Goal: Task Accomplishment & Management: Manage account settings

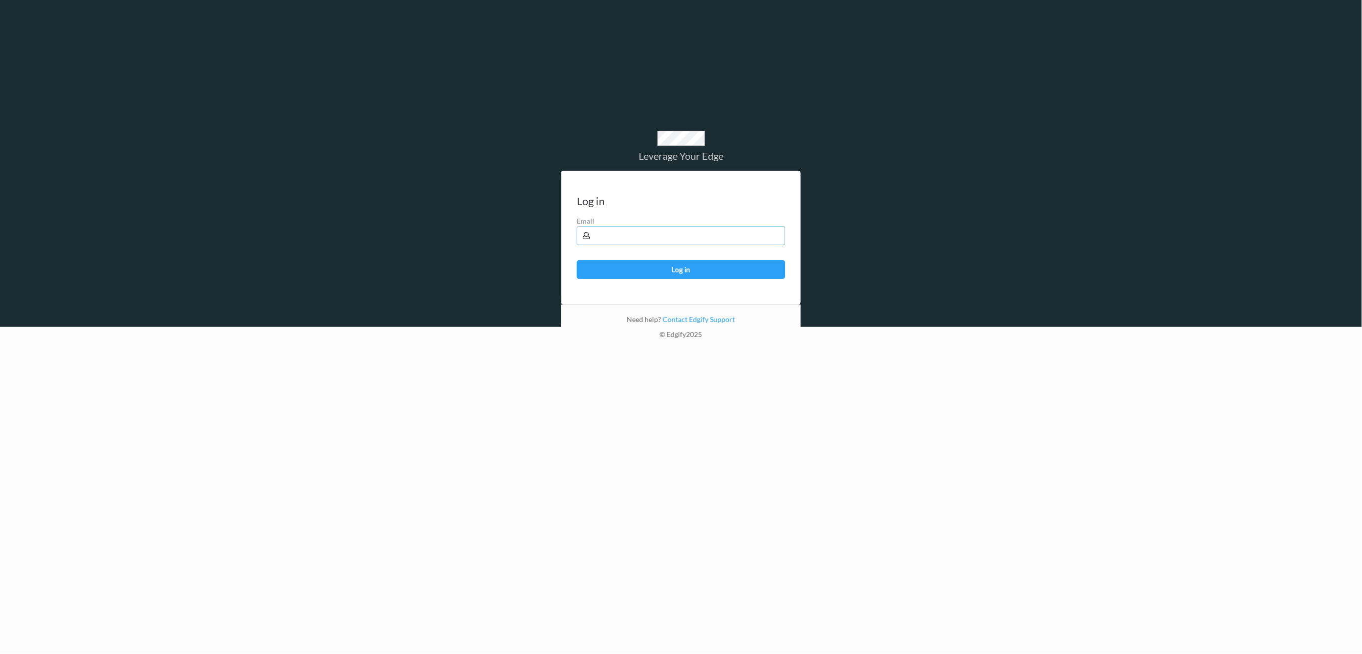
click at [611, 234] on input "text" at bounding box center [681, 235] width 209 height 19
type input "[PERSON_NAME][EMAIL_ADDRESS][PERSON_NAME][DOMAIN_NAME]"
click at [706, 268] on button "Log in" at bounding box center [681, 269] width 209 height 19
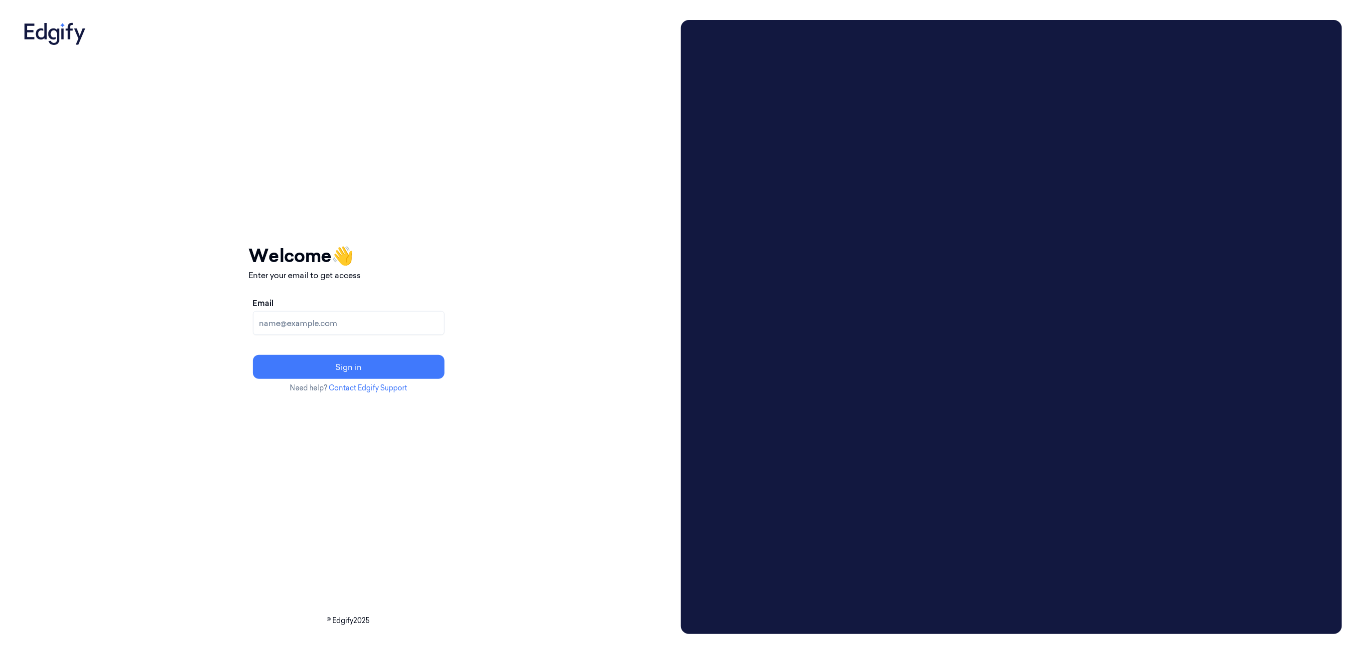
click at [413, 315] on input "Email" at bounding box center [349, 323] width 192 height 24
type input "[PERSON_NAME][EMAIL_ADDRESS][PERSON_NAME][DOMAIN_NAME]"
click at [253, 355] on button "Sign in" at bounding box center [349, 367] width 192 height 24
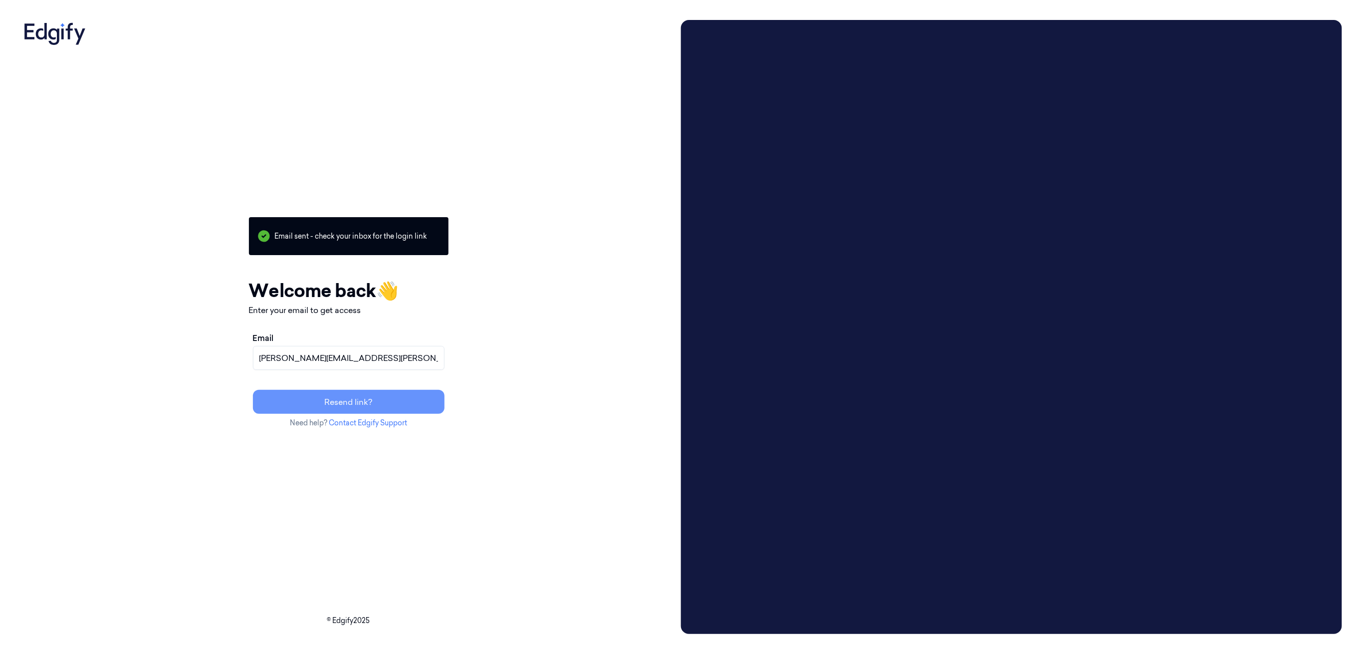
click at [381, 401] on button "Resend link?" at bounding box center [349, 402] width 192 height 24
